Goal: Check status: Check status

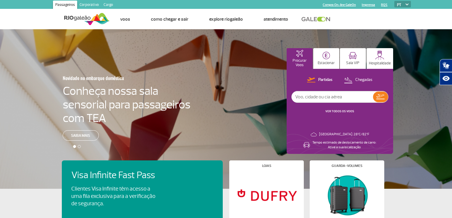
click at [333, 98] on input "text" at bounding box center [332, 96] width 81 height 11
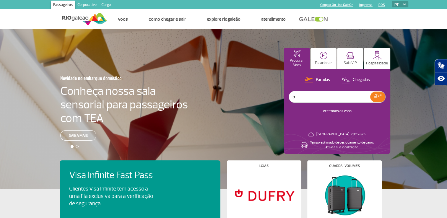
type input "b"
click at [344, 110] on link "VER TODOS OS VOOS" at bounding box center [337, 111] width 29 height 4
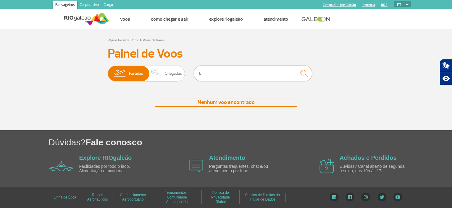
click at [256, 74] on input "b" at bounding box center [253, 74] width 118 height 16
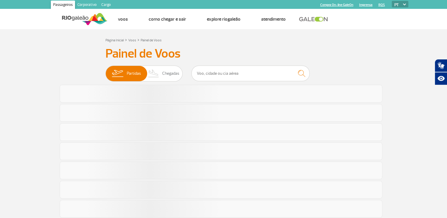
click at [260, 51] on h3 "Painel de Voos" at bounding box center [224, 53] width 237 height 15
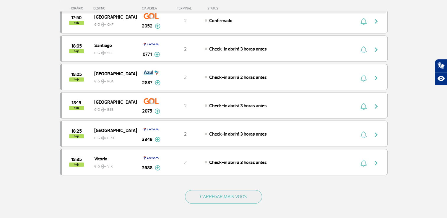
scroll to position [503, 0]
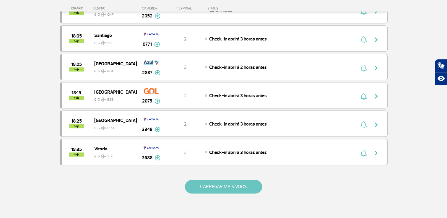
click at [216, 180] on button "CARREGAR MAIS VOOS" at bounding box center [223, 187] width 77 height 14
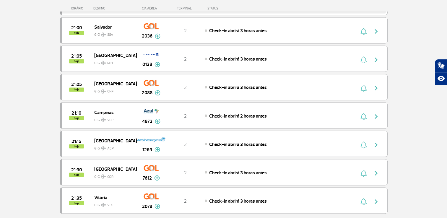
scroll to position [1035, 0]
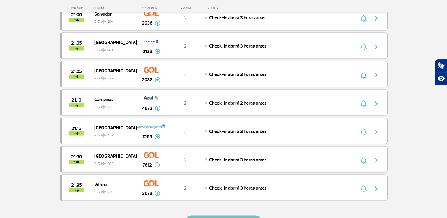
click at [239, 216] on button "CARREGAR MAIS VOOS" at bounding box center [223, 223] width 77 height 14
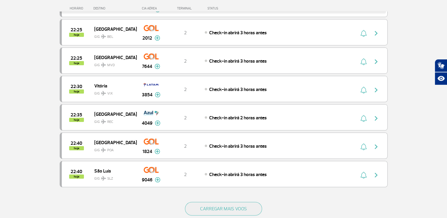
scroll to position [1627, 0]
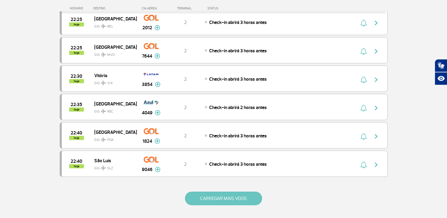
click at [247, 192] on button "CARREGAR MAIS VOOS" at bounding box center [223, 199] width 77 height 14
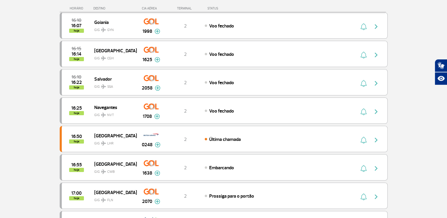
scroll to position [0, 0]
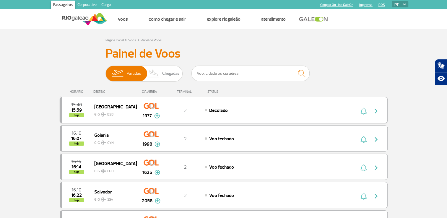
click at [156, 117] on img at bounding box center [157, 115] width 6 height 5
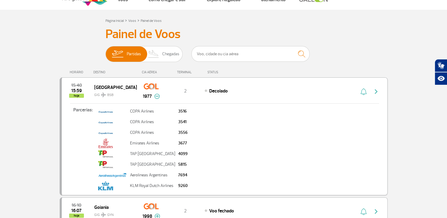
scroll to position [30, 0]
